Goal: Find specific page/section: Find specific page/section

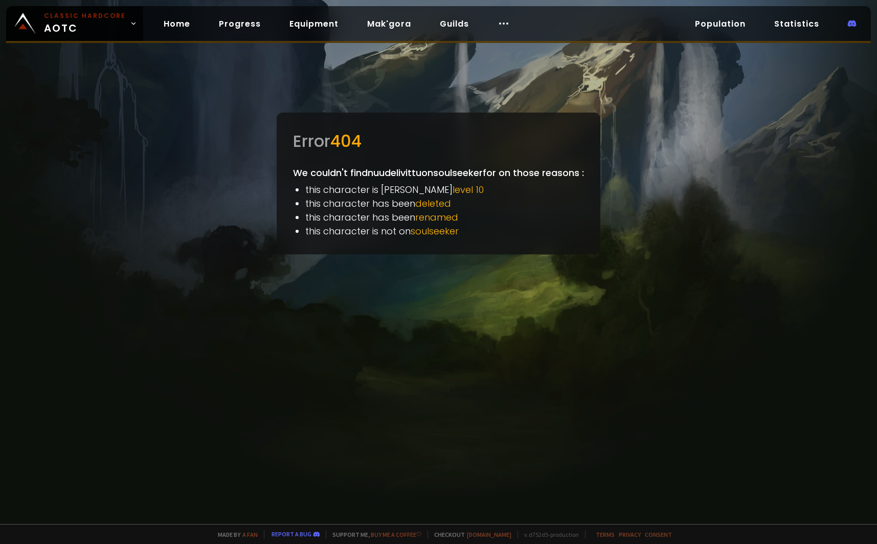
click at [729, 120] on div at bounding box center [438, 272] width 877 height 544
click at [168, 25] on link "Home" at bounding box center [177, 23] width 43 height 21
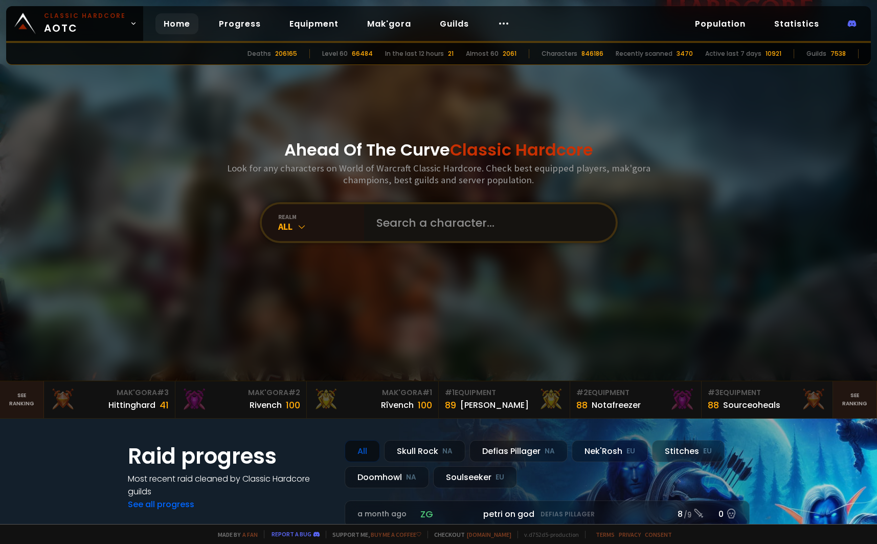
click at [416, 230] on input "text" at bounding box center [486, 222] width 233 height 37
paste input "nuudelivittu"
type input "nuudelivittu"
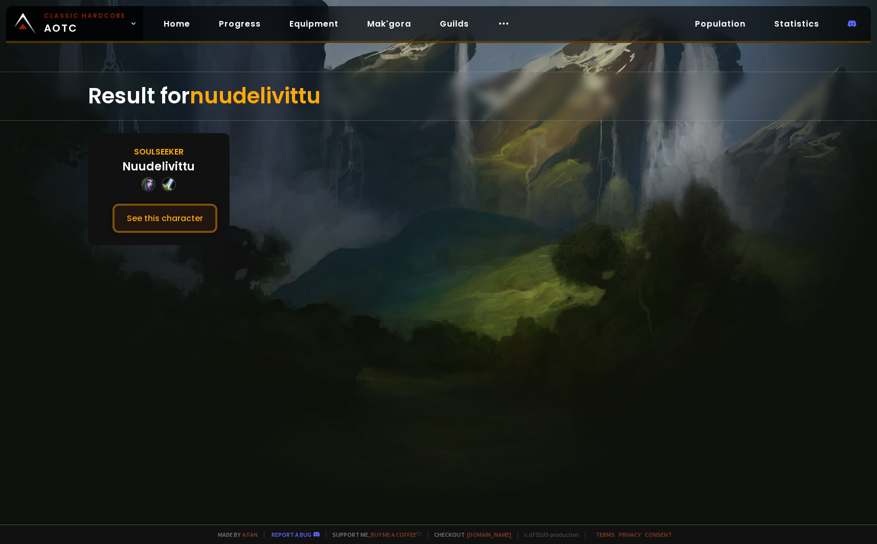
click at [160, 226] on button "See this character" at bounding box center [165, 218] width 105 height 29
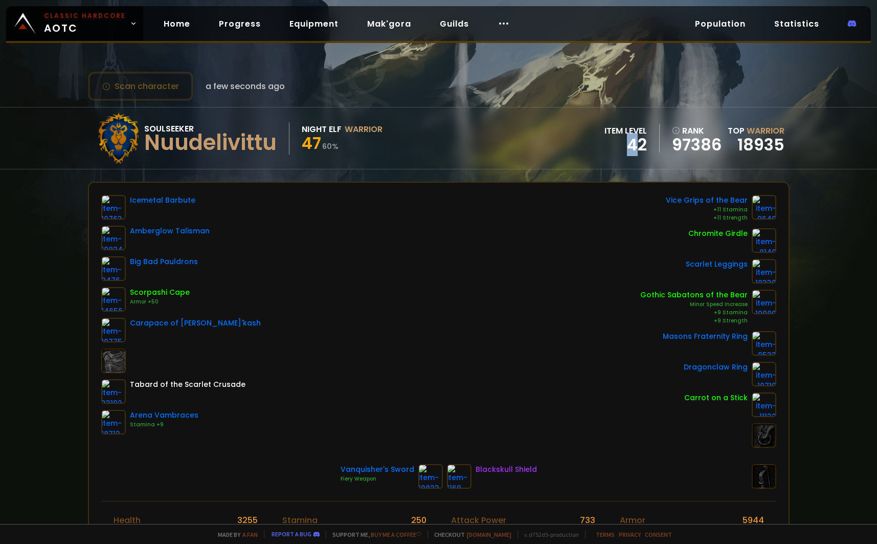
drag, startPoint x: 623, startPoint y: 150, endPoint x: 643, endPoint y: 157, distance: 20.5
click at [638, 152] on div "42" at bounding box center [626, 144] width 42 height 15
click at [643, 157] on div "Soulseeker Nuudelivittu Night Elf Warrior 47 60 % item level 42 rank 97386 Top …" at bounding box center [439, 137] width 702 height 61
click at [233, 144] on div "Nuudelivittu" at bounding box center [210, 142] width 132 height 15
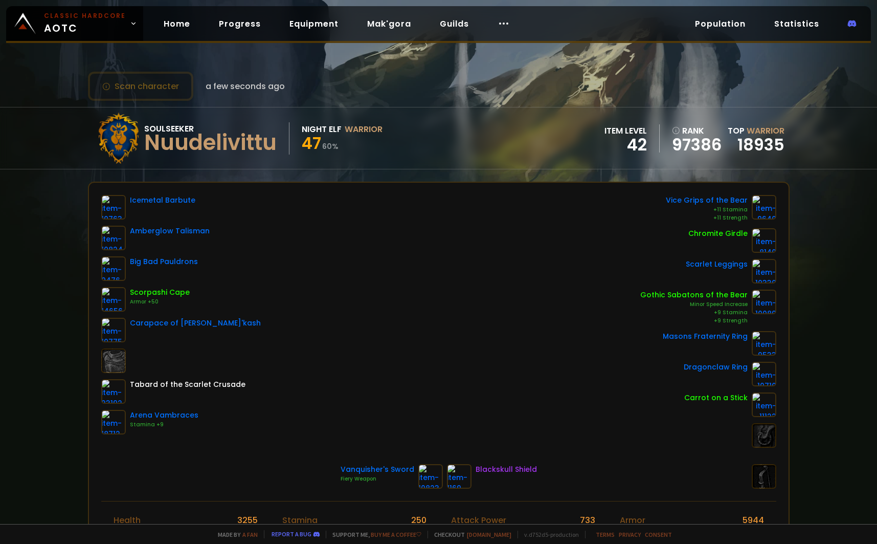
click at [377, 153] on div "47 60 %" at bounding box center [342, 145] width 81 height 18
click at [199, 146] on div "Nuudelivittu" at bounding box center [210, 142] width 132 height 15
click at [211, 150] on div "Nuudelivittu" at bounding box center [210, 142] width 132 height 15
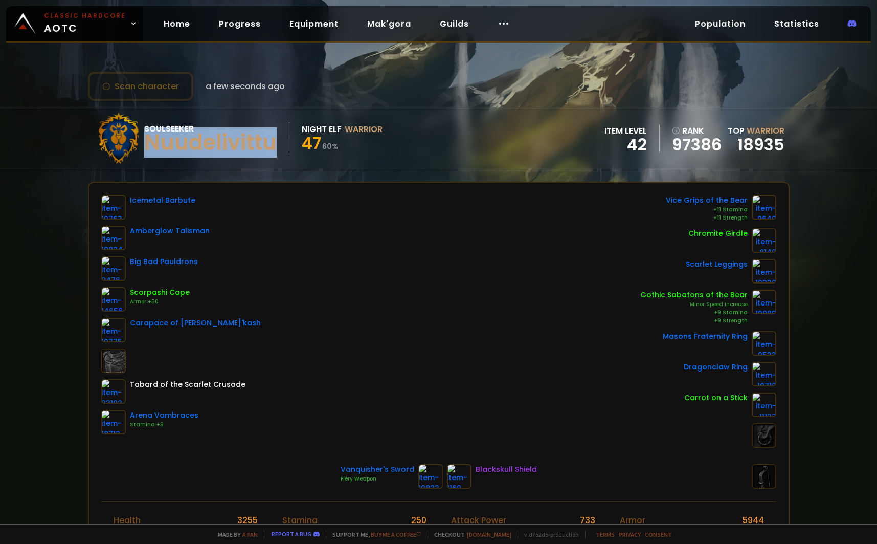
click at [211, 150] on div "Nuudelivittu" at bounding box center [210, 142] width 132 height 15
click at [201, 141] on div "Nuudelivittu" at bounding box center [210, 142] width 132 height 15
click at [253, 146] on div "Nuudelivittu" at bounding box center [210, 142] width 132 height 15
drag, startPoint x: 283, startPoint y: 146, endPoint x: 158, endPoint y: 125, distance: 127.6
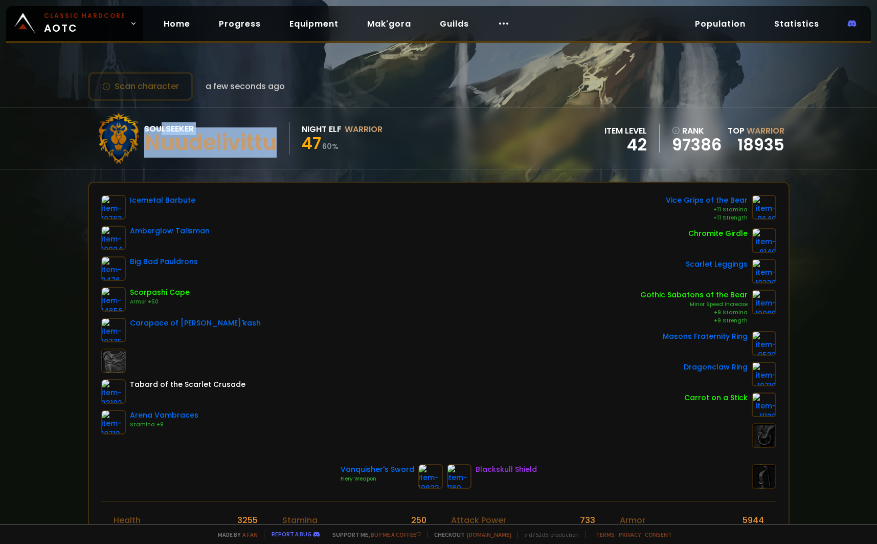
click at [158, 125] on div "Soulseeker Nuudelivittu" at bounding box center [216, 138] width 145 height 32
click at [188, 140] on div "Nuudelivittu" at bounding box center [210, 142] width 132 height 15
click at [188, 141] on div "Nuudelivittu" at bounding box center [210, 142] width 132 height 15
click at [198, 144] on div "Nuudelivittu" at bounding box center [210, 142] width 132 height 15
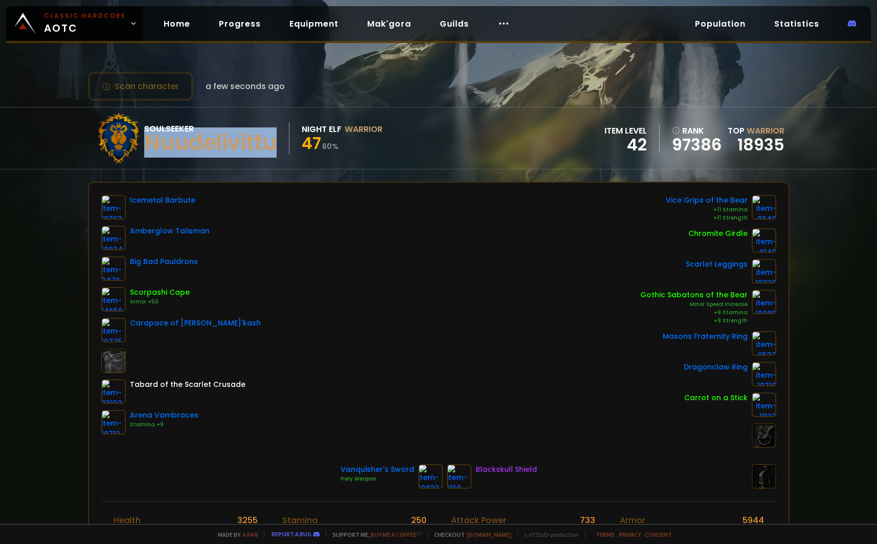
click at [215, 139] on div "Nuudelivittu" at bounding box center [210, 142] width 132 height 15
click at [253, 140] on div "Nuudelivittu" at bounding box center [210, 142] width 132 height 15
copy div "Nuudelivittu"
